Goal: Task Accomplishment & Management: Manage account settings

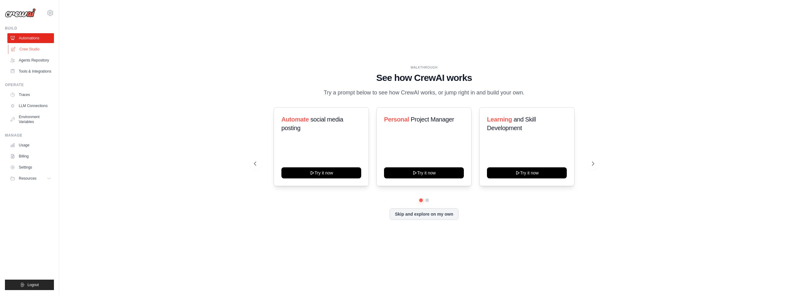
click at [31, 45] on link "Crew Studio" at bounding box center [31, 49] width 47 height 10
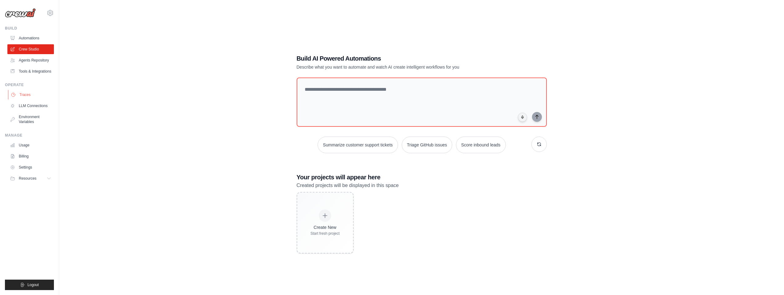
click at [25, 96] on link "Traces" at bounding box center [31, 95] width 47 height 10
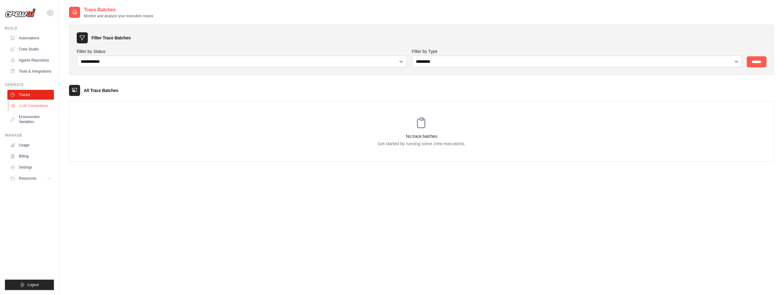
click at [24, 106] on link "LLM Connections" at bounding box center [31, 106] width 47 height 10
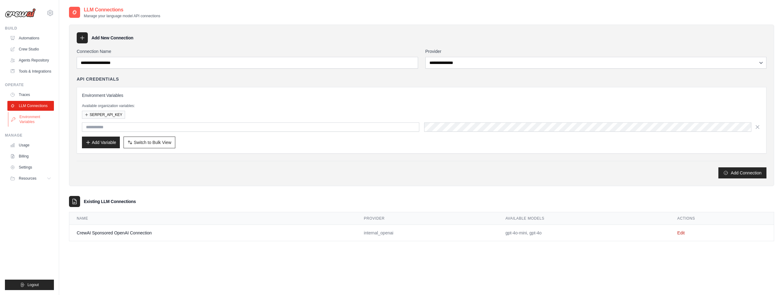
click at [31, 117] on link "Environment Variables" at bounding box center [31, 119] width 47 height 15
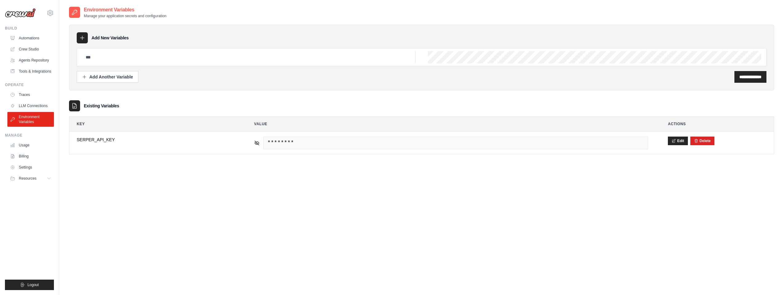
click at [24, 146] on link "Usage" at bounding box center [30, 145] width 47 height 10
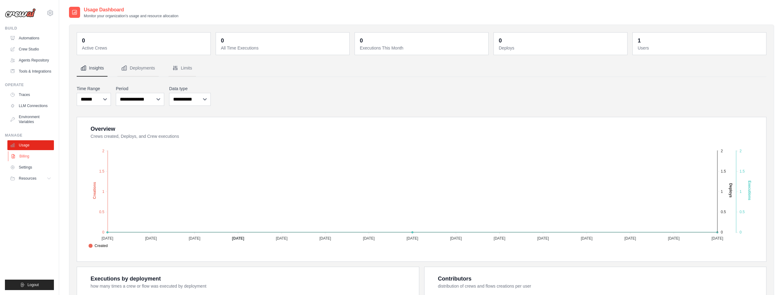
click at [26, 156] on link "Billing" at bounding box center [31, 157] width 47 height 10
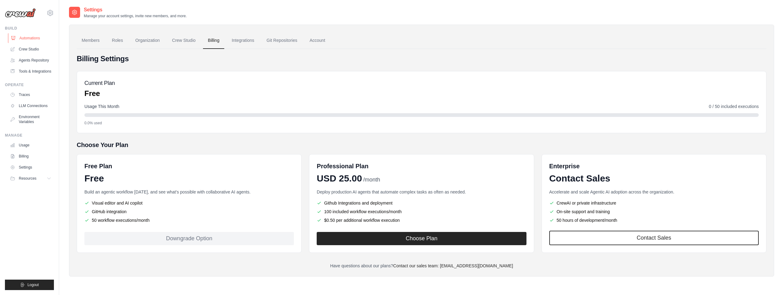
click at [30, 38] on link "Automations" at bounding box center [31, 38] width 47 height 10
click at [32, 48] on link "Crew Studio" at bounding box center [31, 49] width 47 height 10
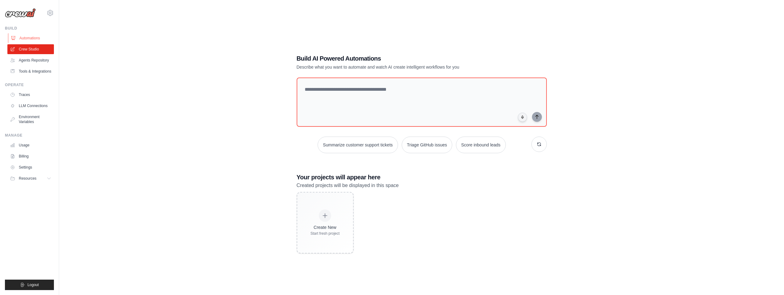
click at [17, 37] on link "Automations" at bounding box center [31, 38] width 47 height 10
click at [30, 61] on link "Agents Repository" at bounding box center [31, 60] width 47 height 10
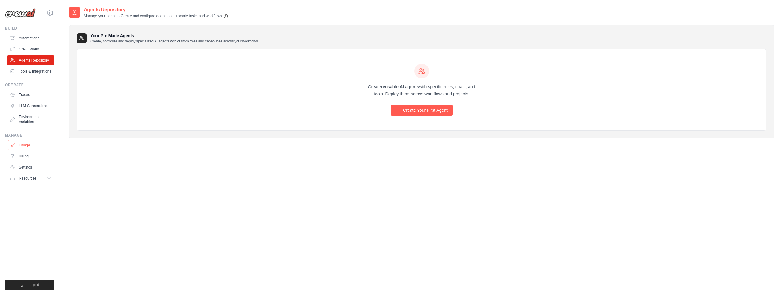
click at [23, 147] on link "Usage" at bounding box center [31, 145] width 47 height 10
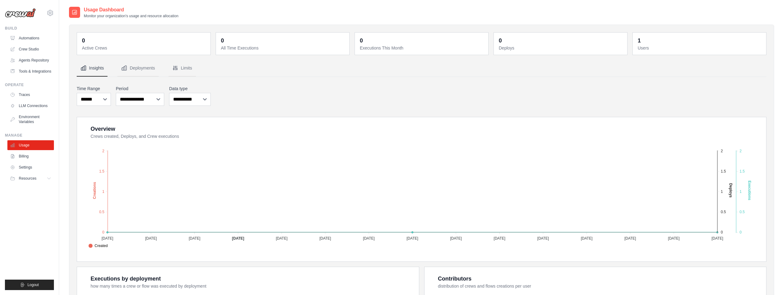
click at [341, 101] on div "**********" at bounding box center [422, 95] width 690 height 23
